Goal: Information Seeking & Learning: Learn about a topic

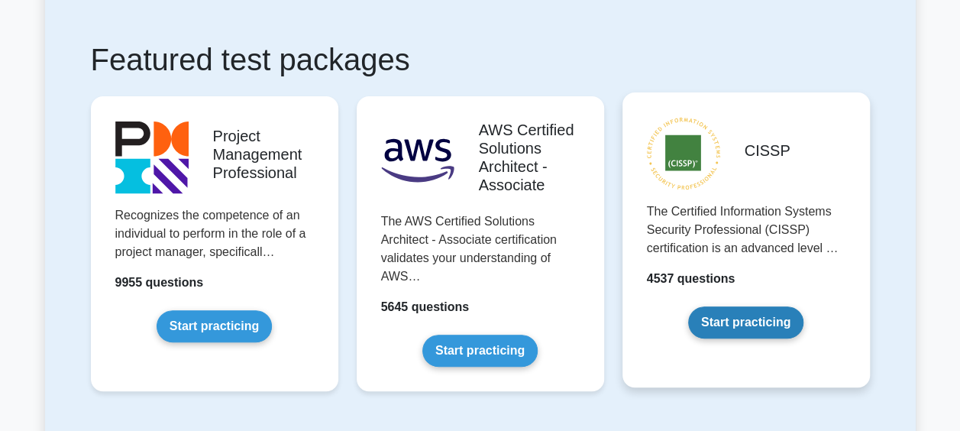
scroll to position [305, 0]
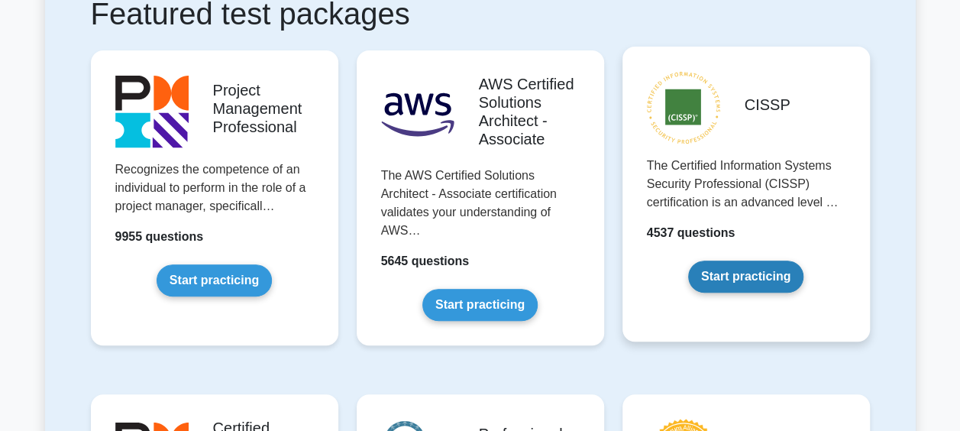
click at [783, 260] on link "Start practicing" at bounding box center [745, 276] width 115 height 32
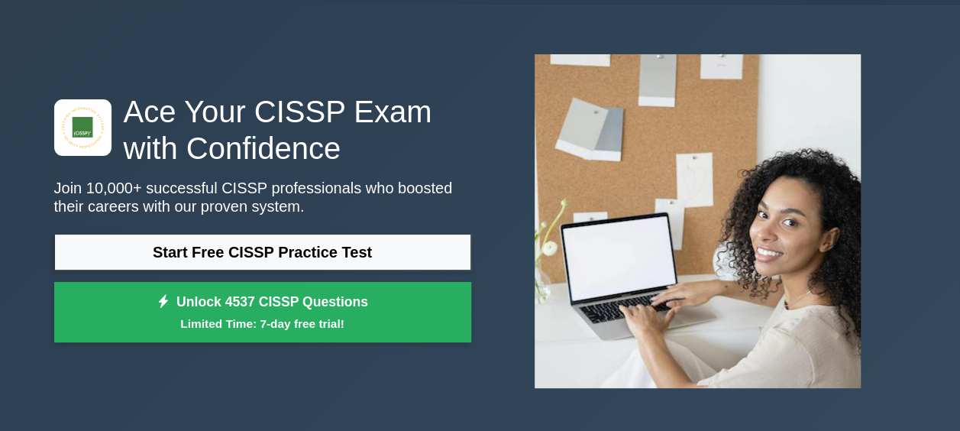
scroll to position [76, 0]
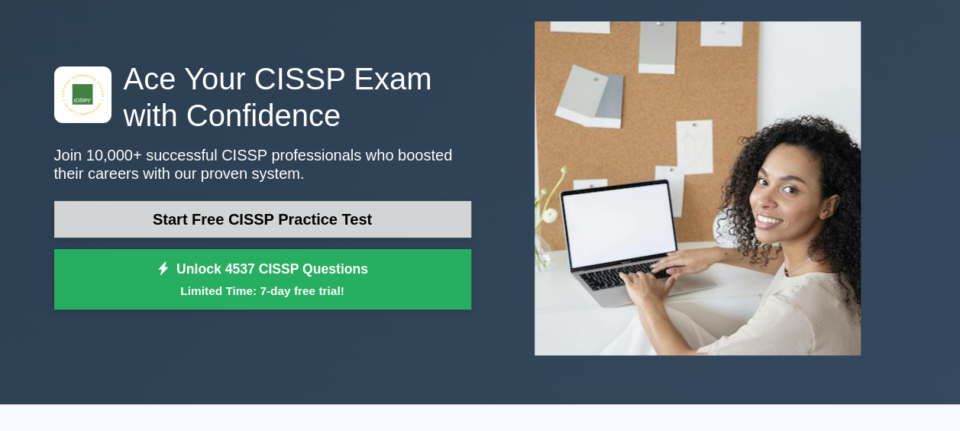
click at [425, 225] on link "Start Free CISSP Practice Test" at bounding box center [262, 219] width 417 height 37
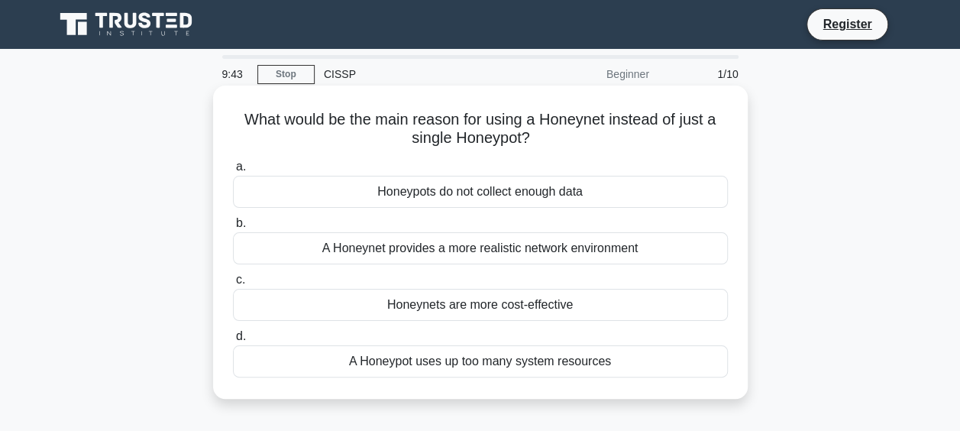
click at [520, 247] on div "A Honeynet provides a more realistic network environment" at bounding box center [480, 248] width 495 height 32
click at [233, 228] on input "b. A Honeynet provides a more realistic network environment" at bounding box center [233, 223] width 0 height 10
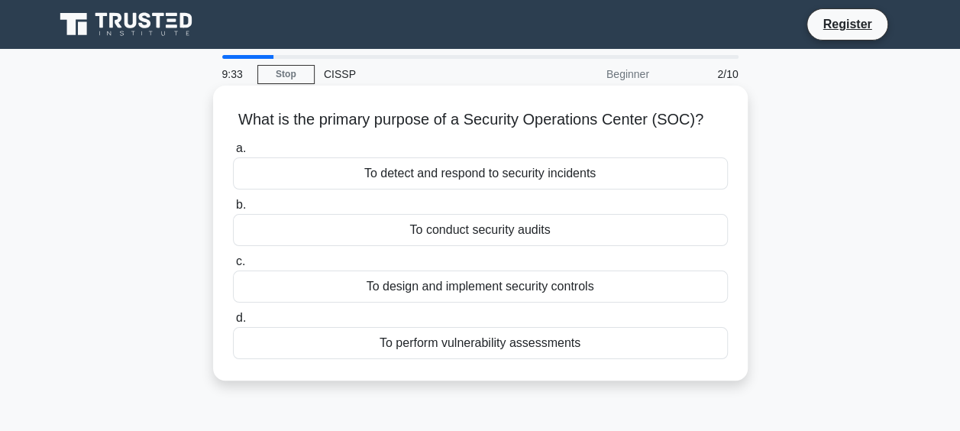
click at [506, 174] on div "To detect and respond to security incidents" at bounding box center [480, 173] width 495 height 32
click at [233, 153] on input "a. To detect and respond to security incidents" at bounding box center [233, 149] width 0 height 10
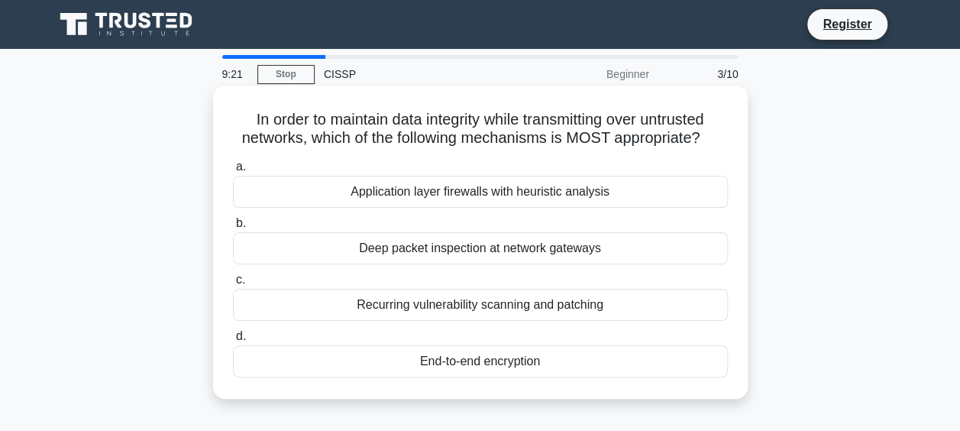
click at [495, 367] on div "End-to-end encryption" at bounding box center [480, 361] width 495 height 32
click at [233, 341] on input "d. End-to-end encryption" at bounding box center [233, 336] width 0 height 10
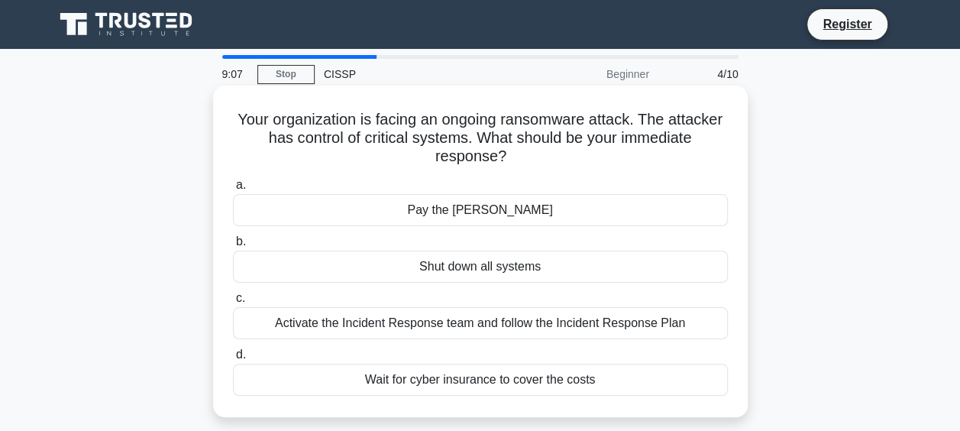
click at [515, 330] on div "Activate the Incident Response team and follow the Incident Response Plan" at bounding box center [480, 323] width 495 height 32
click at [233, 303] on input "c. Activate the Incident Response team and follow the Incident Response Plan" at bounding box center [233, 298] width 0 height 10
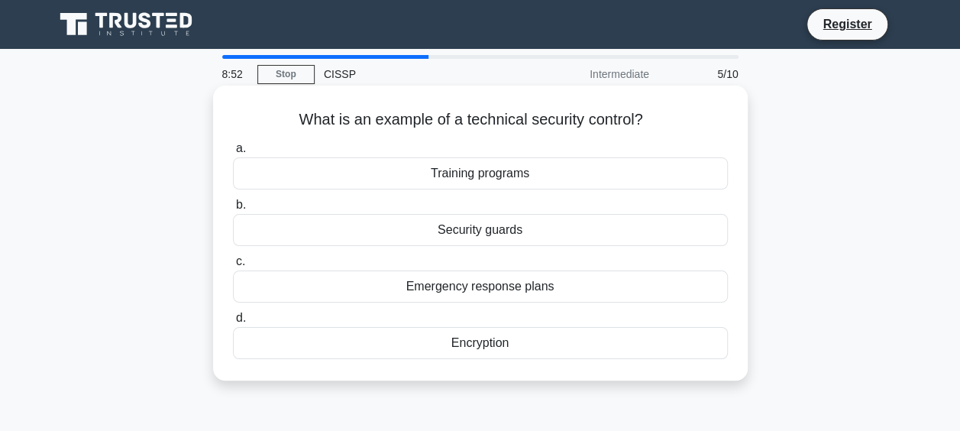
click at [468, 341] on div "Encryption" at bounding box center [480, 343] width 495 height 32
click at [233, 323] on input "d. Encryption" at bounding box center [233, 318] width 0 height 10
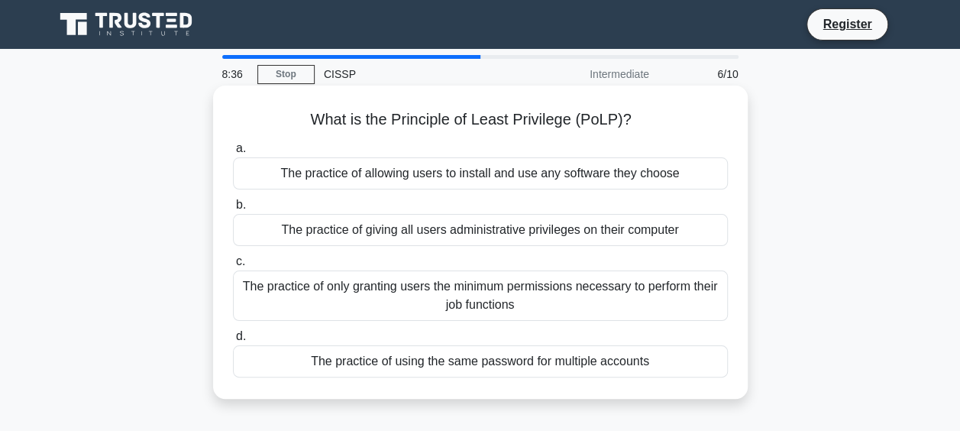
click at [521, 295] on div "The practice of only granting users the minimum permissions necessary to perfor…" at bounding box center [480, 295] width 495 height 50
click at [233, 267] on input "c. The practice of only granting users the minimum permissions necessary to per…" at bounding box center [233, 262] width 0 height 10
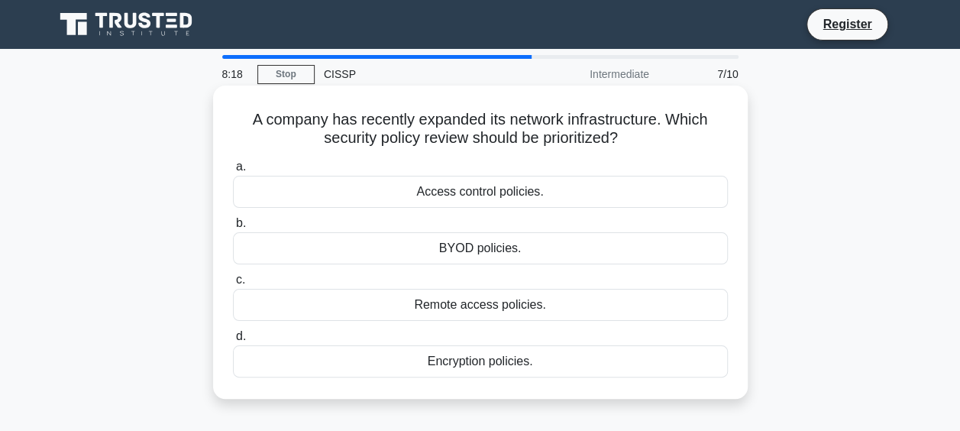
click at [544, 193] on div "Access control policies." at bounding box center [480, 192] width 495 height 32
click at [233, 172] on input "a. Access control policies." at bounding box center [233, 167] width 0 height 10
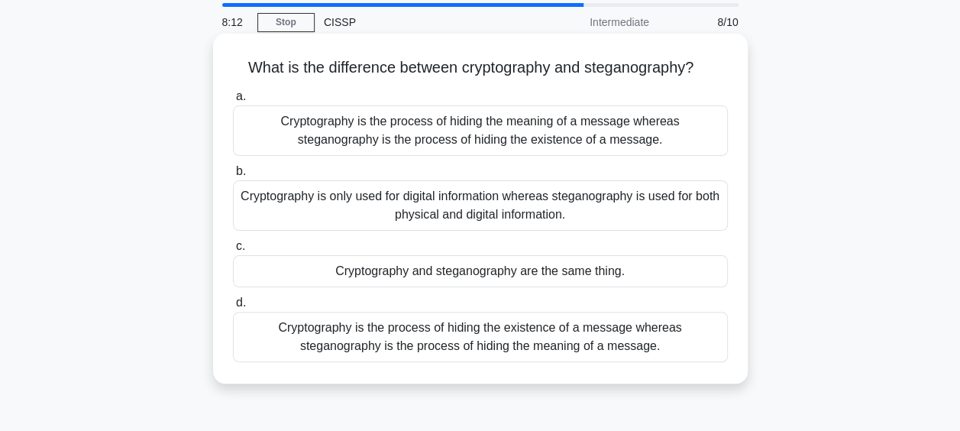
scroll to position [76, 0]
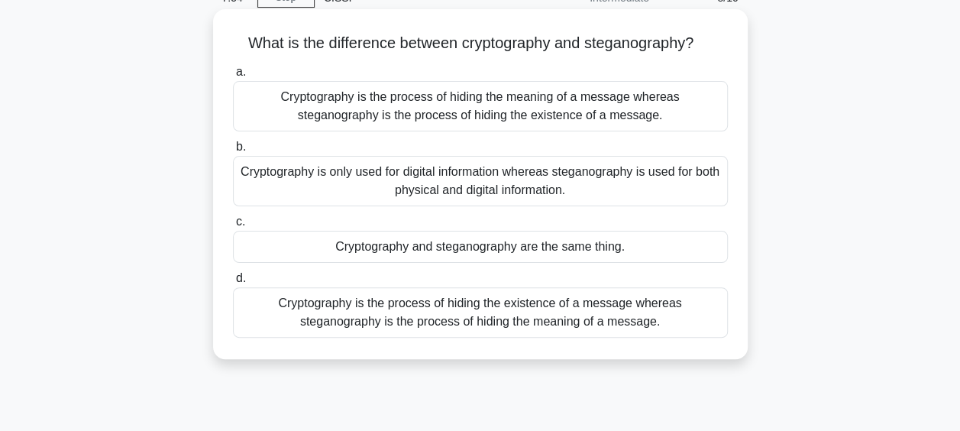
click at [457, 115] on div "Cryptography is the process of hiding the meaning of a message whereas steganog…" at bounding box center [480, 106] width 495 height 50
click at [233, 77] on input "a. Cryptography is the process of hiding the meaning of a message whereas stega…" at bounding box center [233, 72] width 0 height 10
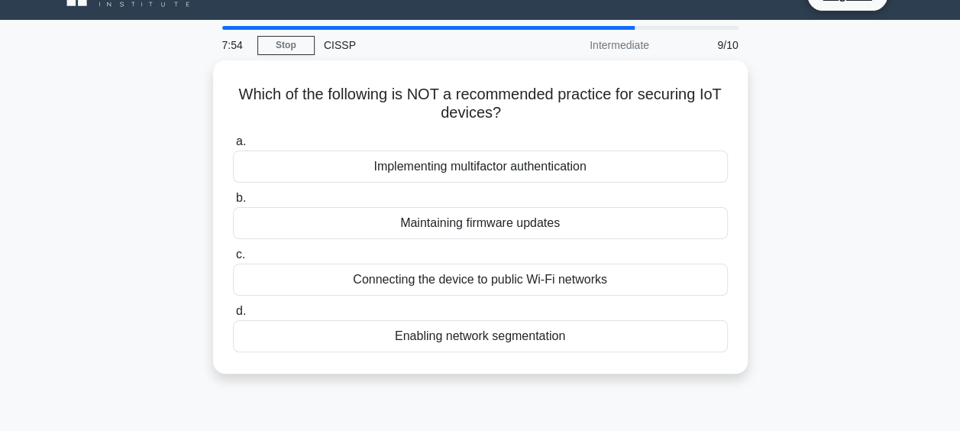
scroll to position [0, 0]
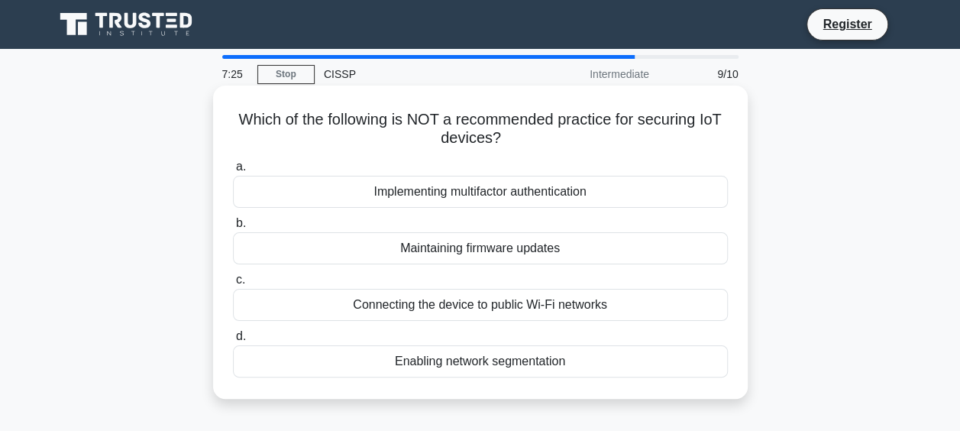
click at [461, 305] on div "Connecting the device to public Wi-Fi networks" at bounding box center [480, 305] width 495 height 32
click at [233, 285] on input "c. Connecting the device to public Wi-Fi networks" at bounding box center [233, 280] width 0 height 10
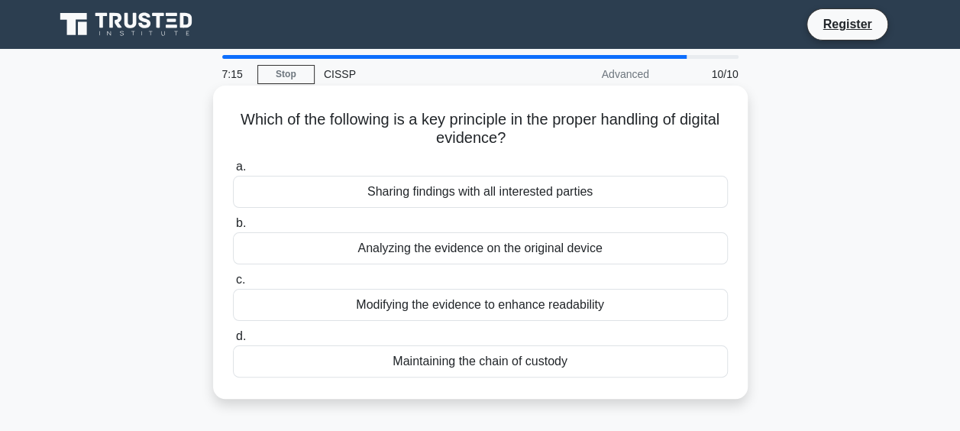
click at [527, 363] on div "Maintaining the chain of custody" at bounding box center [480, 361] width 495 height 32
click at [233, 341] on input "d. Maintaining the chain of custody" at bounding box center [233, 336] width 0 height 10
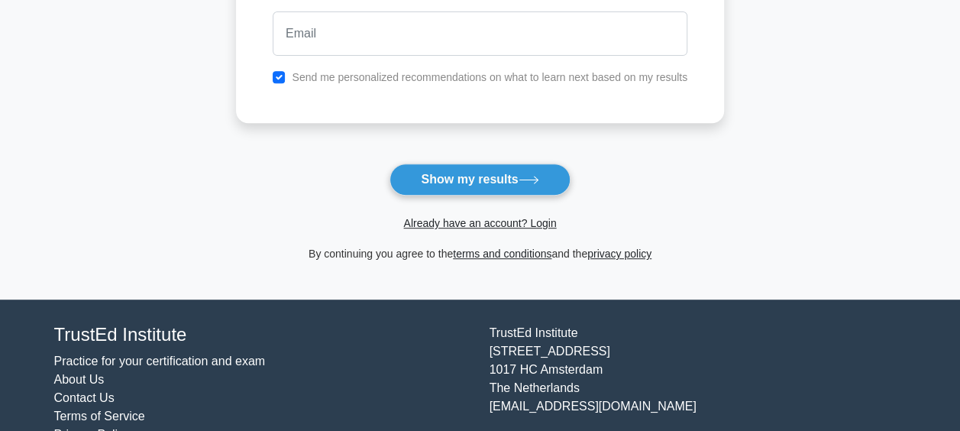
scroll to position [305, 0]
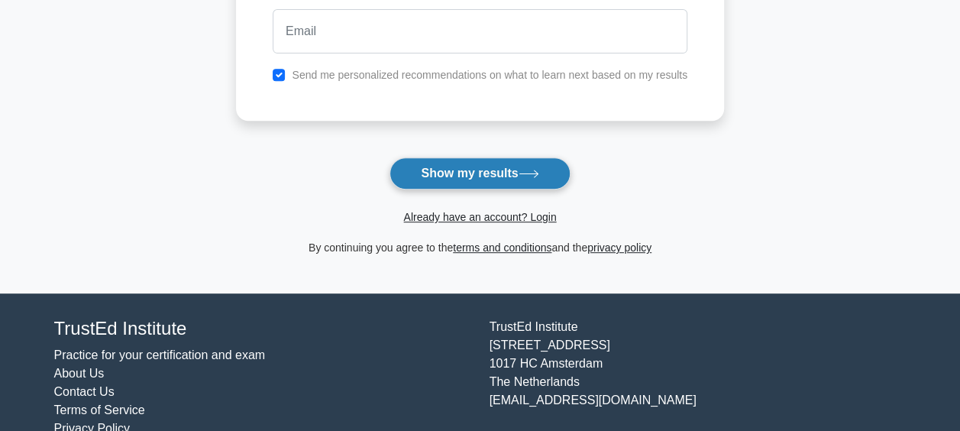
click at [506, 175] on button "Show my results" at bounding box center [479, 173] width 180 height 32
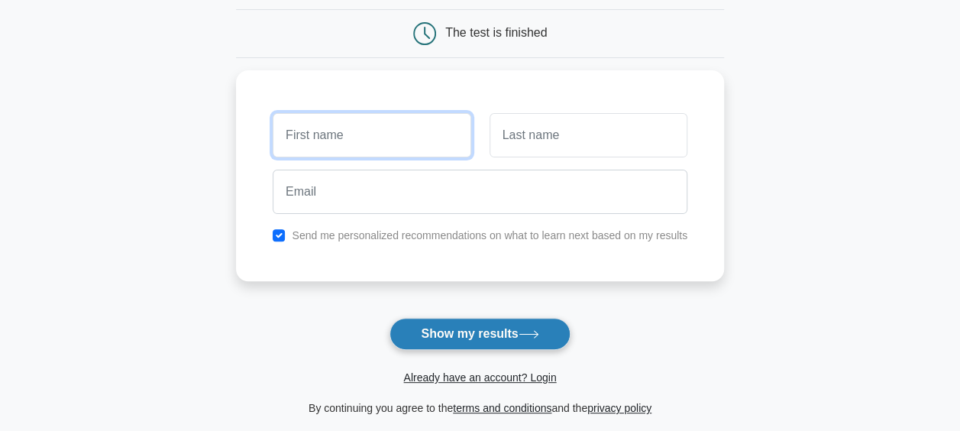
scroll to position [64, 0]
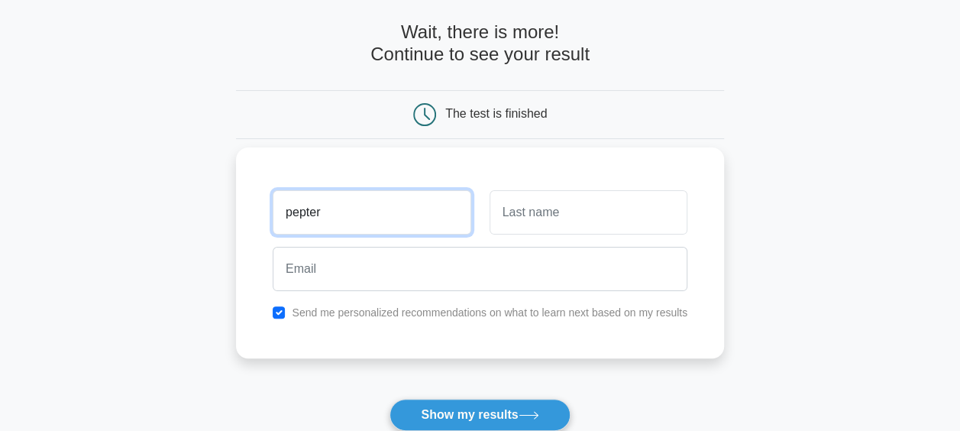
type input "pepter"
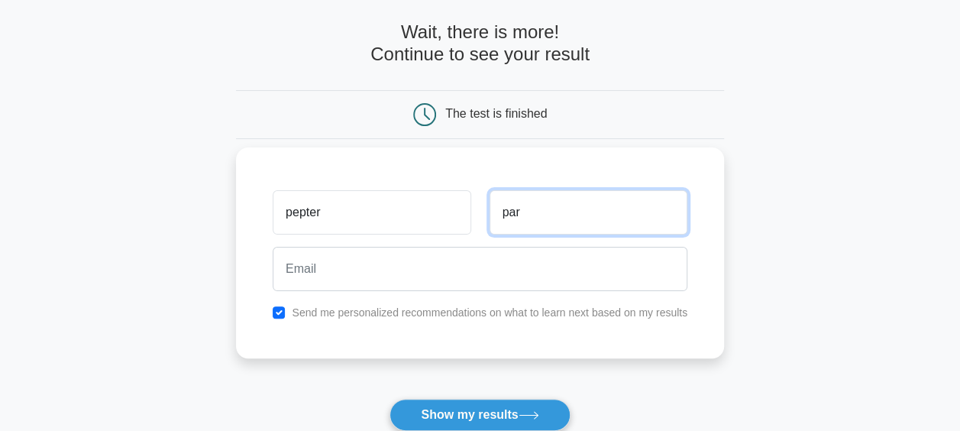
type input "parker"
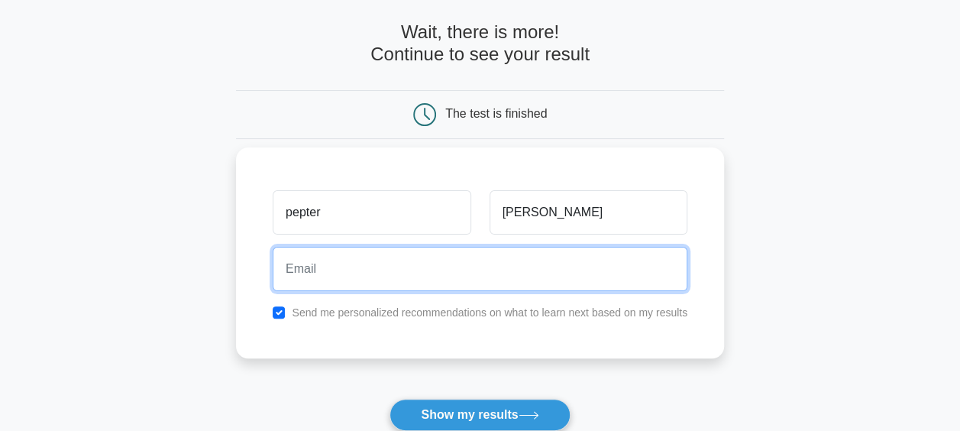
click at [357, 271] on input "email" at bounding box center [480, 269] width 415 height 44
type input "kamel2072@yahoo.fr"
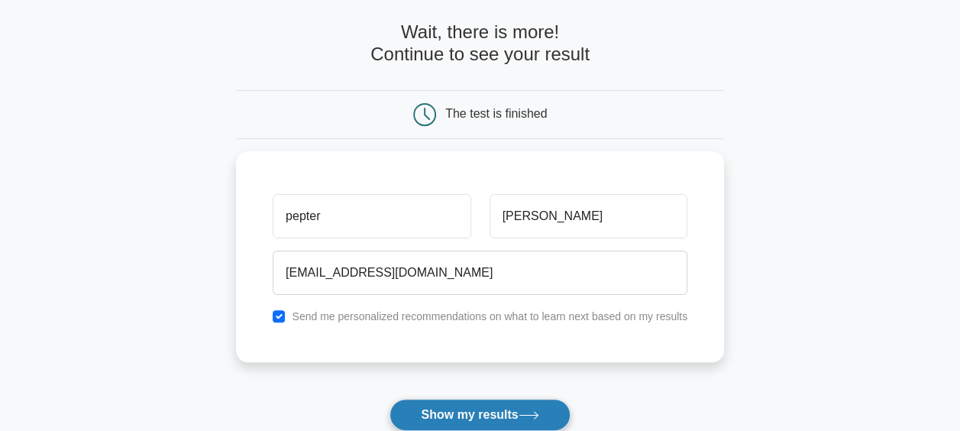
click at [463, 413] on button "Show my results" at bounding box center [479, 415] width 180 height 32
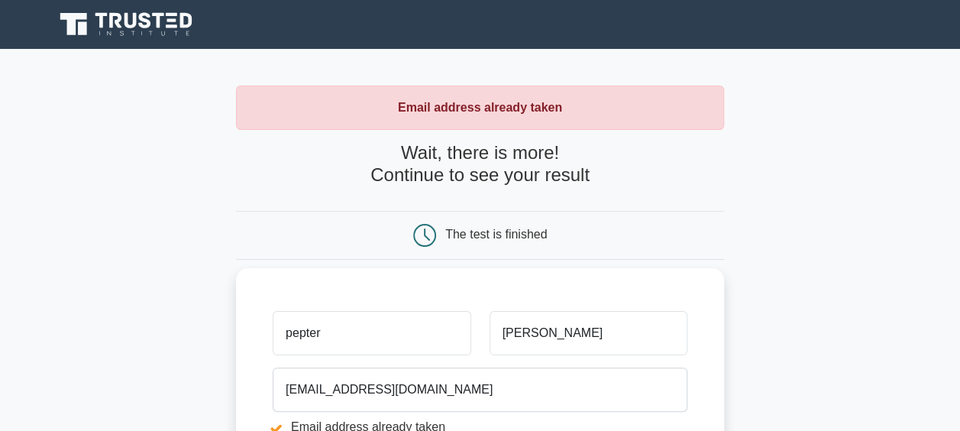
click at [368, 341] on input "pepter" at bounding box center [372, 333] width 198 height 44
type input "kamel"
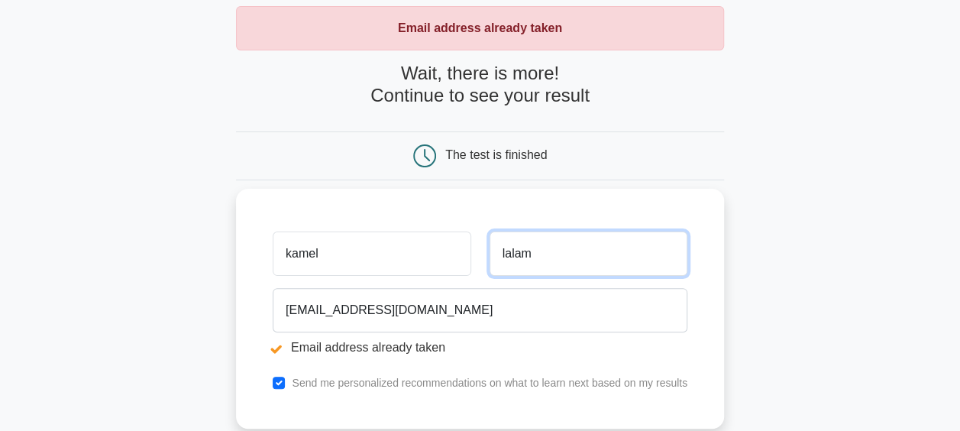
scroll to position [153, 0]
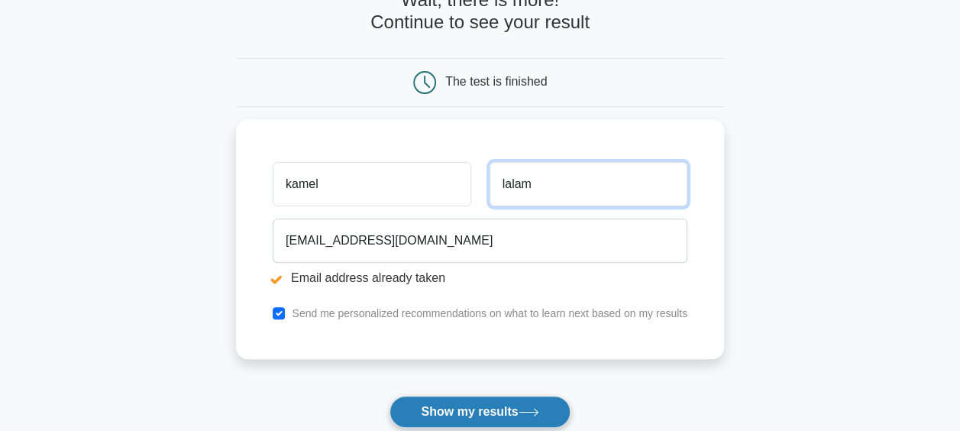
type input "lalam"
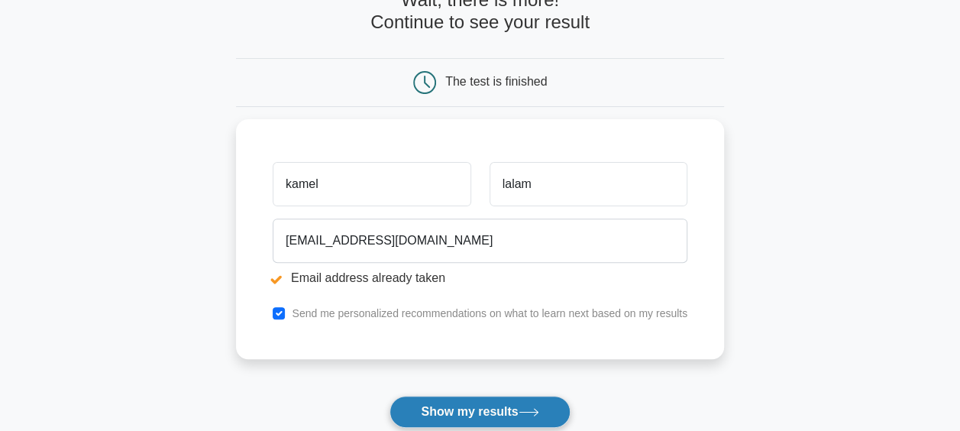
click at [466, 410] on button "Show my results" at bounding box center [479, 412] width 180 height 32
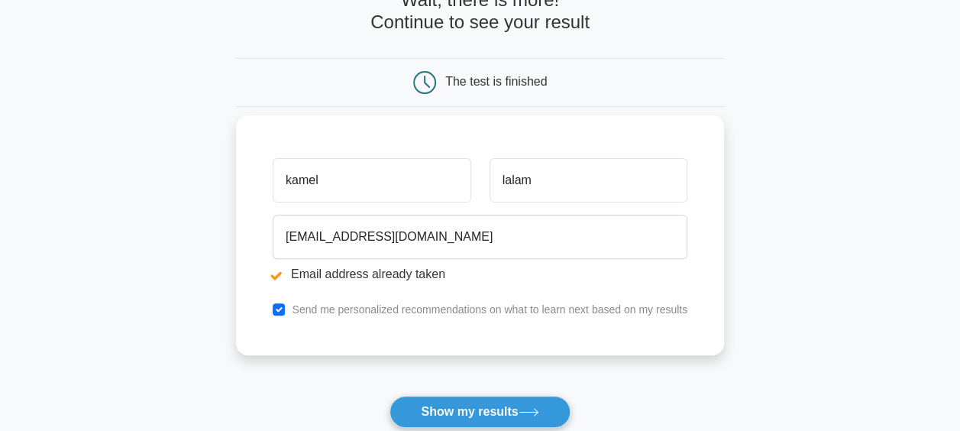
scroll to position [229, 0]
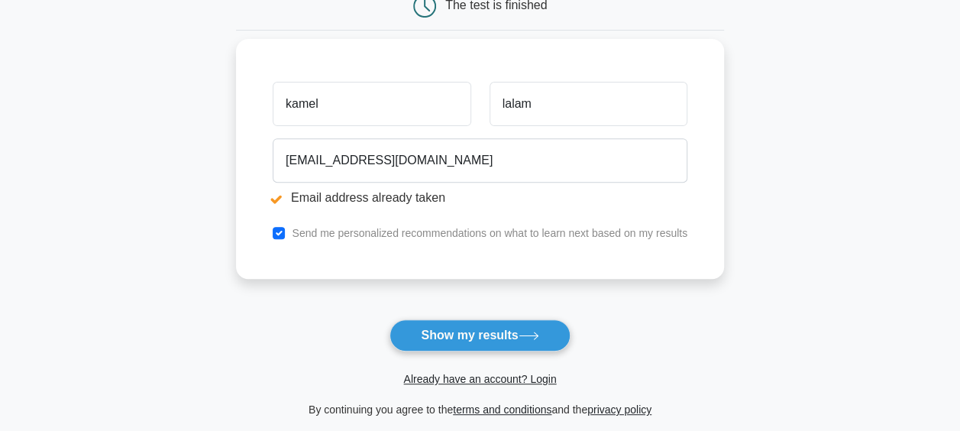
click at [369, 234] on label "Send me personalized recommendations on what to learn next based on my results" at bounding box center [490, 233] width 396 height 12
click at [278, 230] on input "checkbox" at bounding box center [279, 233] width 12 height 12
checkbox input "false"
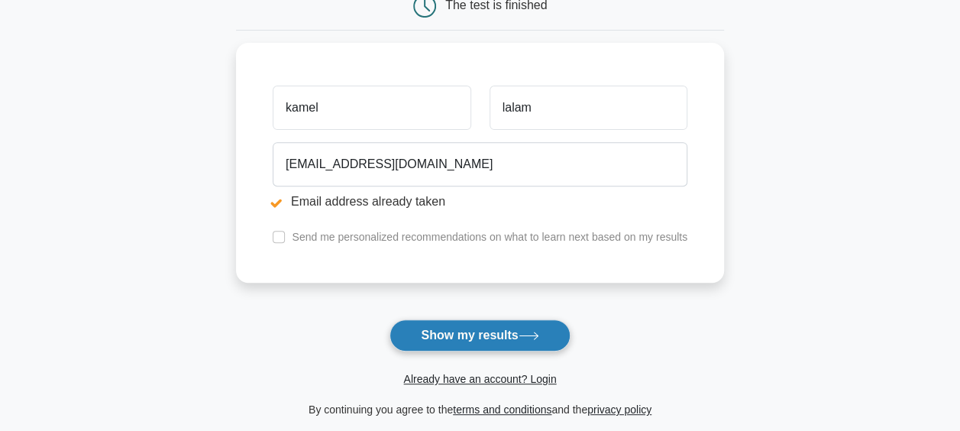
click at [530, 334] on icon at bounding box center [528, 335] width 18 height 7
